Goal: Information Seeking & Learning: Check status

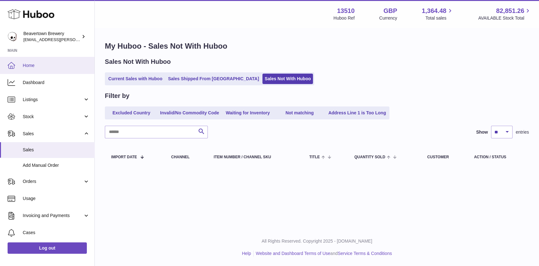
click at [52, 66] on span "Home" at bounding box center [56, 66] width 67 height 6
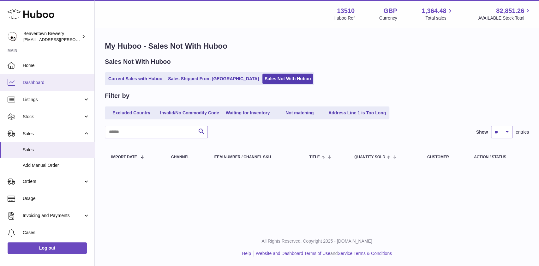
click at [51, 78] on link "Dashboard" at bounding box center [47, 82] width 94 height 17
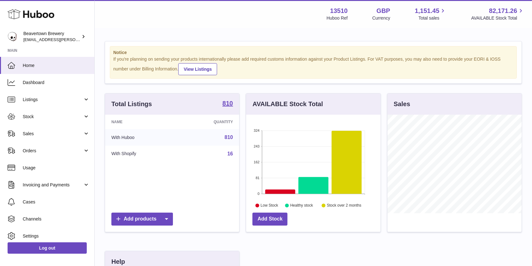
scroll to position [99, 134]
click at [45, 136] on span "Sales" at bounding box center [53, 134] width 60 height 6
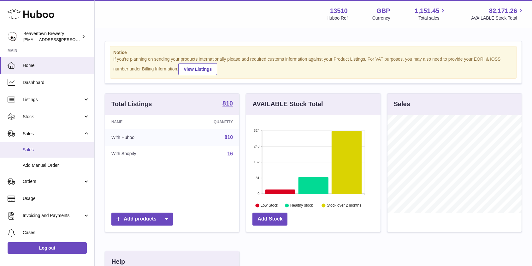
click at [37, 150] on span "Sales" at bounding box center [56, 150] width 67 height 6
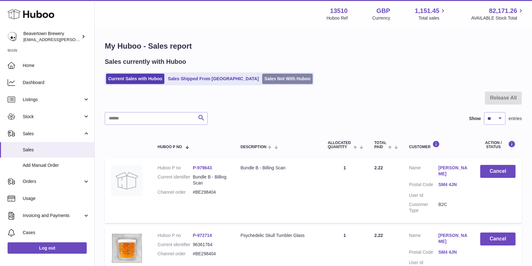
click at [262, 83] on link "Sales Not With Huboo" at bounding box center [287, 79] width 51 height 10
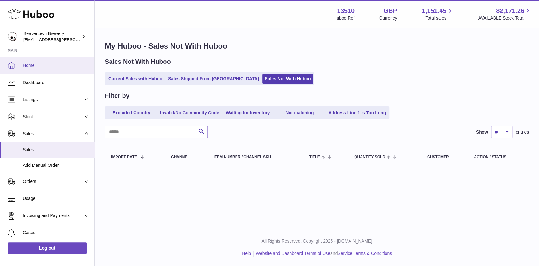
click at [42, 69] on link "Home" at bounding box center [47, 65] width 94 height 17
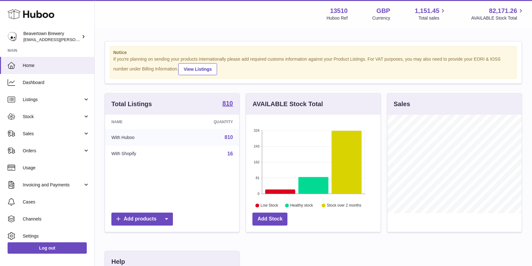
scroll to position [99, 134]
click at [35, 135] on span "Sales" at bounding box center [53, 134] width 60 height 6
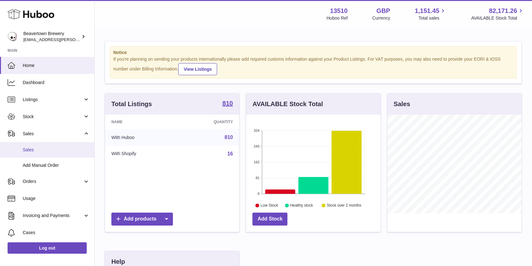
click at [38, 149] on span "Sales" at bounding box center [56, 150] width 67 height 6
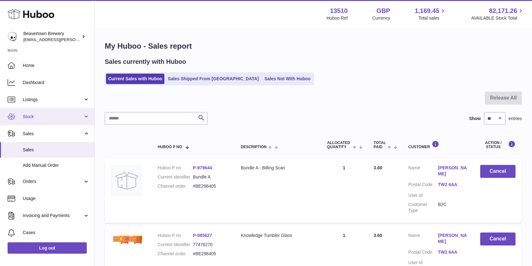
click at [37, 118] on span "Stock" at bounding box center [53, 117] width 60 height 6
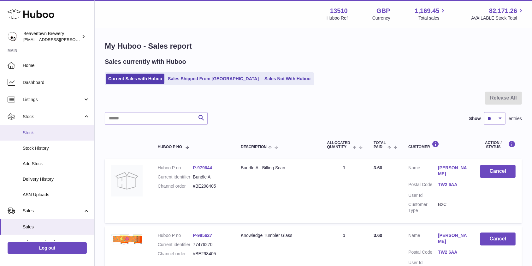
click at [33, 128] on link "Stock" at bounding box center [47, 132] width 94 height 15
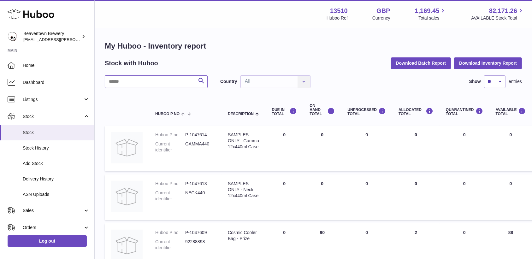
click at [131, 79] on input "text" at bounding box center [156, 81] width 103 height 13
type input "*****"
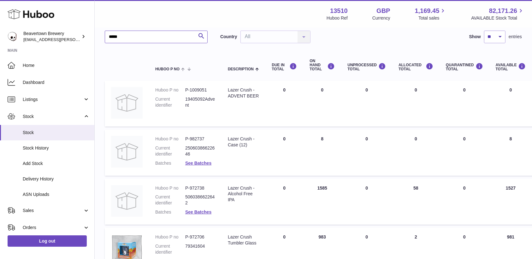
scroll to position [39, 0]
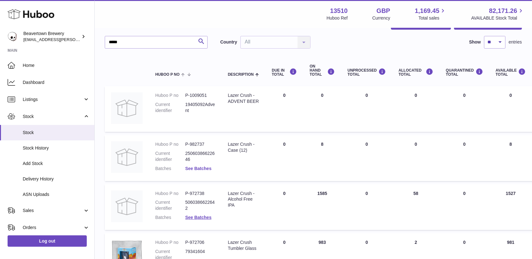
click at [200, 167] on link "See Batches" at bounding box center [198, 168] width 26 height 5
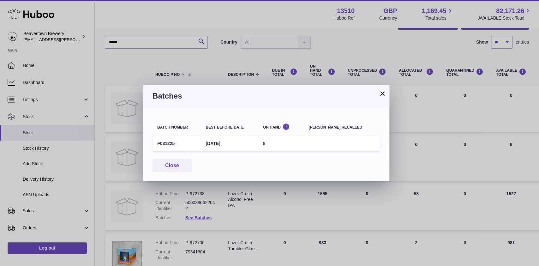
click at [381, 96] on button "×" at bounding box center [383, 94] width 8 height 8
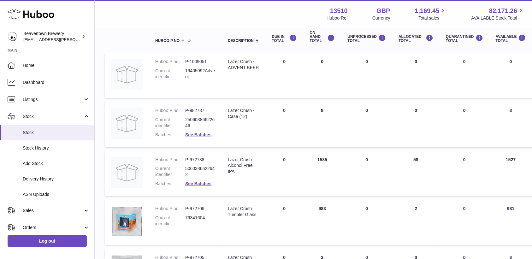
scroll to position [60, 0]
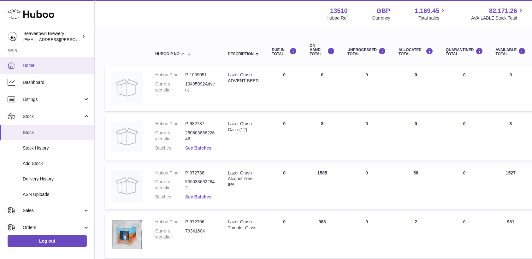
click at [37, 64] on span "Home" at bounding box center [56, 66] width 67 height 6
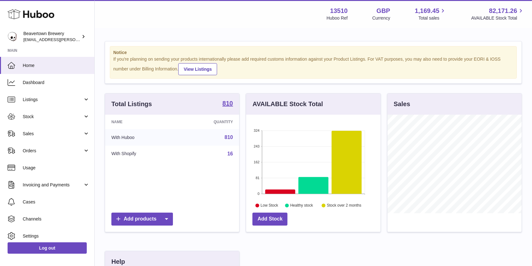
scroll to position [99, 134]
click at [29, 140] on link "Sales" at bounding box center [47, 133] width 94 height 17
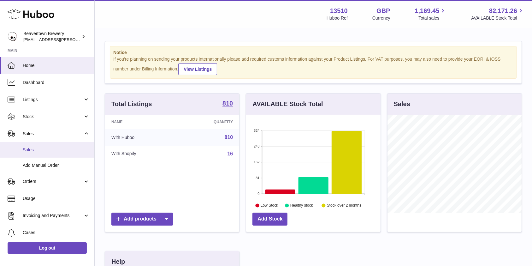
click at [33, 151] on span "Sales" at bounding box center [56, 150] width 67 height 6
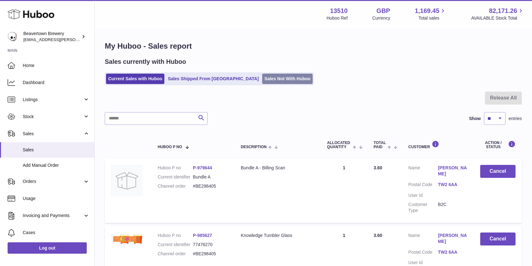
click at [262, 78] on link "Sales Not With Huboo" at bounding box center [287, 79] width 51 height 10
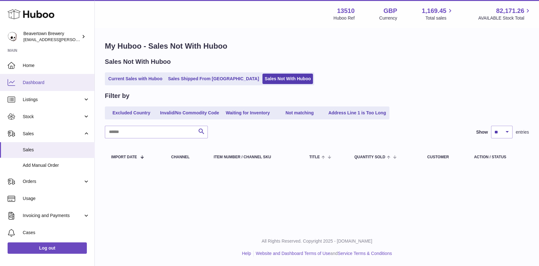
click at [36, 80] on span "Dashboard" at bounding box center [56, 83] width 67 height 6
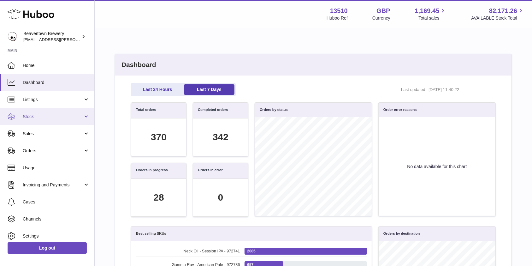
click at [36, 118] on span "Stock" at bounding box center [53, 117] width 60 height 6
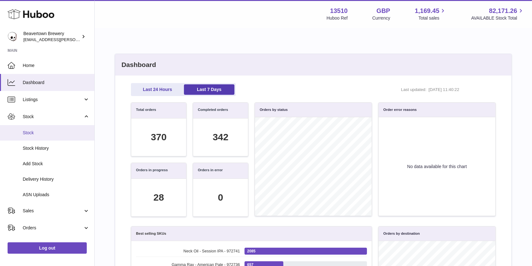
click at [37, 128] on link "Stock" at bounding box center [47, 132] width 94 height 15
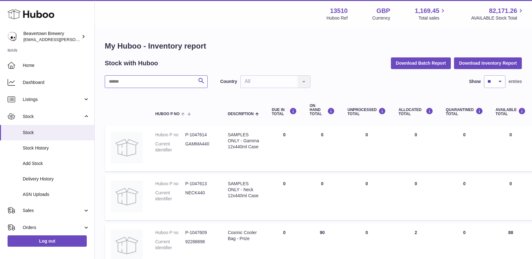
click at [159, 76] on input "text" at bounding box center [156, 81] width 103 height 13
type input "*****"
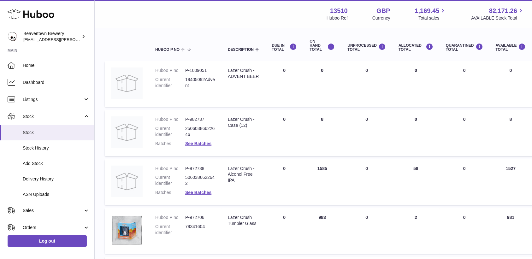
scroll to position [69, 0]
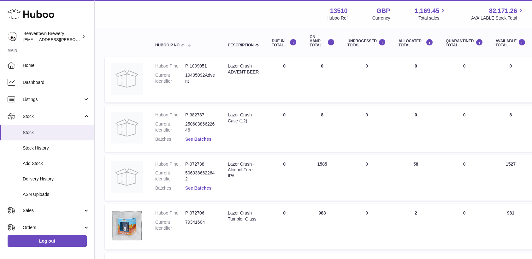
click at [195, 140] on link "See Batches" at bounding box center [198, 139] width 26 height 5
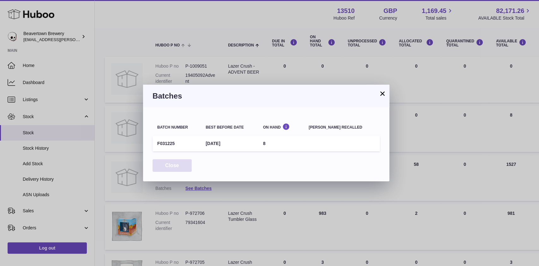
click at [181, 168] on button "Close" at bounding box center [172, 165] width 39 height 13
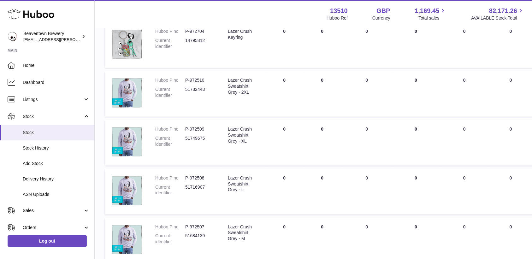
scroll to position [351, 0]
